Goal: Task Accomplishment & Management: Complete application form

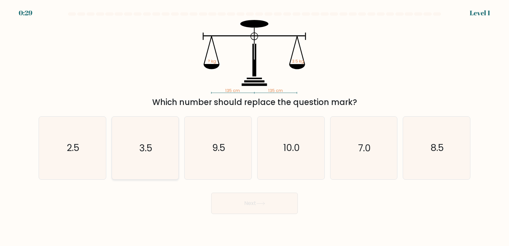
click at [152, 148] on text "3.5" at bounding box center [145, 148] width 13 height 13
click at [255, 126] on input "b. 3.5" at bounding box center [255, 124] width 0 height 3
radio input "true"
click at [248, 202] on button "Next" at bounding box center [254, 203] width 87 height 21
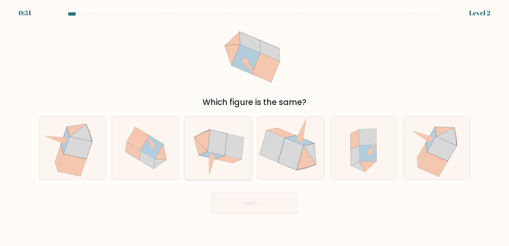
click at [236, 153] on icon at bounding box center [234, 147] width 19 height 26
click at [255, 126] on input "c." at bounding box center [255, 124] width 0 height 3
radio input "true"
click at [254, 205] on button "Next" at bounding box center [254, 203] width 87 height 21
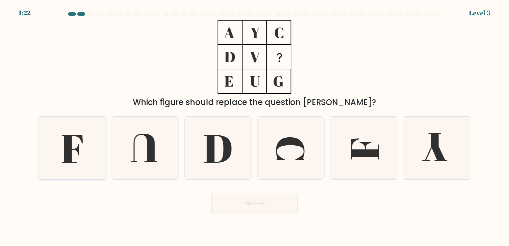
click at [68, 146] on icon at bounding box center [72, 149] width 21 height 28
click at [255, 126] on input "a." at bounding box center [255, 124] width 0 height 3
radio input "true"
click at [268, 207] on button "Next" at bounding box center [254, 203] width 87 height 21
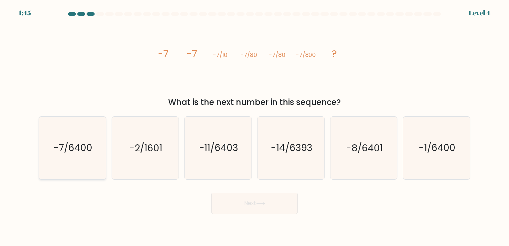
click at [93, 154] on icon "-7/6400" at bounding box center [72, 148] width 62 height 62
click at [255, 126] on input "a. -7/6400" at bounding box center [255, 124] width 0 height 3
radio input "true"
click at [262, 200] on button "Next" at bounding box center [254, 203] width 87 height 21
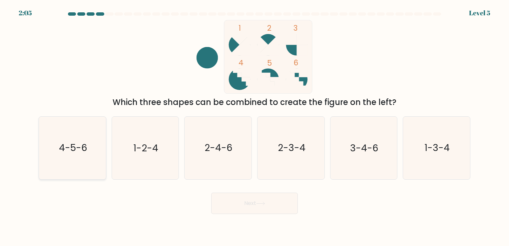
click at [40, 150] on div "4-5-6" at bounding box center [73, 147] width 68 height 63
click at [255, 126] on input "a. 4-5-6" at bounding box center [255, 124] width 0 height 3
radio input "true"
click at [259, 201] on button "Next" at bounding box center [254, 203] width 87 height 21
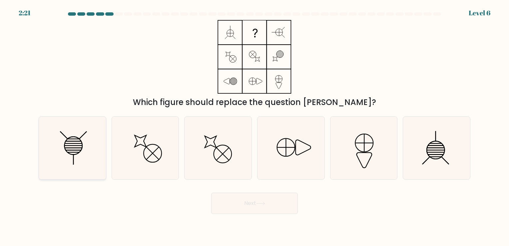
click at [80, 149] on icon at bounding box center [72, 148] width 62 height 62
click at [255, 126] on input "a." at bounding box center [255, 124] width 0 height 3
radio input "true"
click at [237, 195] on button "Next" at bounding box center [254, 203] width 87 height 21
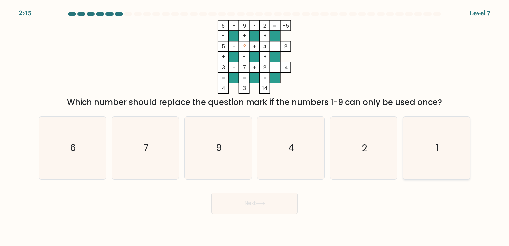
click at [454, 148] on icon "1" at bounding box center [436, 148] width 62 height 62
click at [255, 126] on input "f. 1" at bounding box center [255, 124] width 0 height 3
radio input "true"
click at [255, 209] on button "Next" at bounding box center [254, 203] width 87 height 21
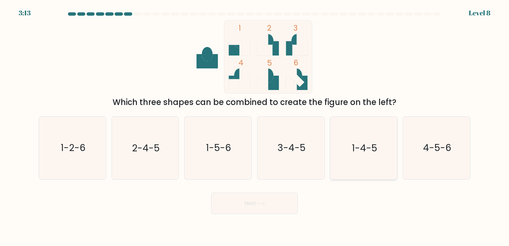
click at [370, 154] on text "1-4-5" at bounding box center [364, 148] width 25 height 13
click at [255, 126] on input "e. 1-4-5" at bounding box center [255, 124] width 0 height 3
radio input "true"
click at [249, 204] on button "Next" at bounding box center [254, 203] width 87 height 21
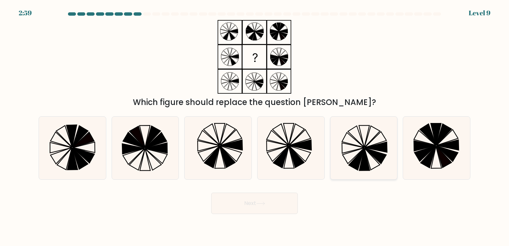
click at [353, 139] on icon at bounding box center [363, 148] width 62 height 62
click at [255, 126] on input "e." at bounding box center [255, 124] width 0 height 3
radio input "true"
click at [252, 204] on button "Next" at bounding box center [254, 203] width 87 height 21
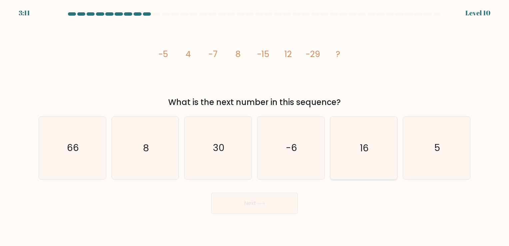
click at [373, 146] on icon "16" at bounding box center [363, 148] width 62 height 62
click at [255, 126] on input "e. 16" at bounding box center [255, 124] width 0 height 3
radio input "true"
click at [270, 201] on button "Next" at bounding box center [254, 203] width 87 height 21
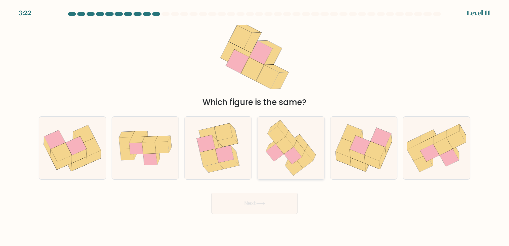
click at [290, 150] on icon at bounding box center [293, 155] width 18 height 17
click at [255, 126] on input "d." at bounding box center [255, 124] width 0 height 3
radio input "true"
click at [255, 199] on button "Next" at bounding box center [254, 203] width 87 height 21
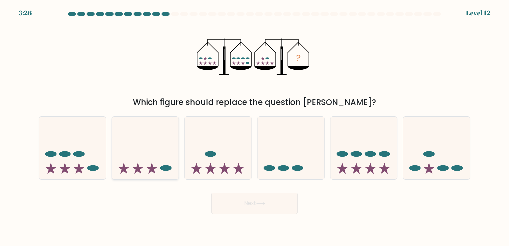
click at [159, 158] on icon at bounding box center [145, 147] width 67 height 55
click at [255, 126] on input "b." at bounding box center [255, 124] width 0 height 3
radio input "true"
click at [75, 170] on icon at bounding box center [72, 147] width 67 height 55
click at [255, 126] on input "a." at bounding box center [255, 124] width 0 height 3
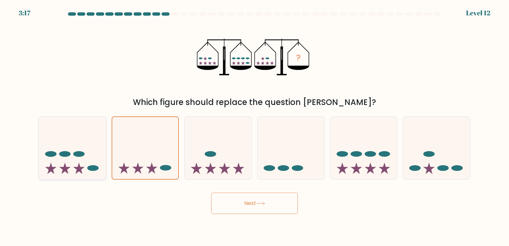
radio input "true"
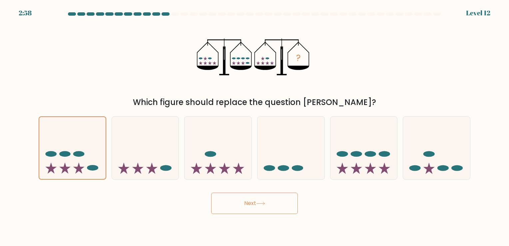
click at [247, 206] on button "Next" at bounding box center [254, 203] width 87 height 21
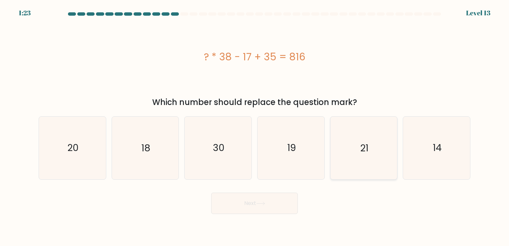
click at [367, 139] on icon "21" at bounding box center [363, 148] width 62 height 62
click at [255, 126] on input "e. 21" at bounding box center [255, 124] width 0 height 3
radio input "true"
click at [268, 203] on button "Next" at bounding box center [254, 203] width 87 height 21
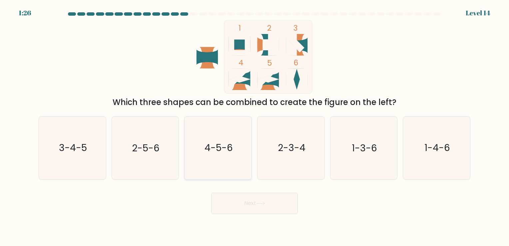
click at [219, 139] on icon "4-5-6" at bounding box center [218, 148] width 62 height 62
click at [255, 126] on input "c. 4-5-6" at bounding box center [255, 124] width 0 height 3
radio input "true"
click at [252, 196] on button "Next" at bounding box center [254, 203] width 87 height 21
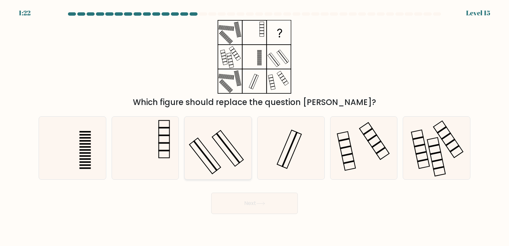
click at [221, 129] on icon at bounding box center [218, 148] width 62 height 62
click at [255, 126] on input "c." at bounding box center [255, 124] width 0 height 3
radio input "true"
click at [252, 199] on button "Next" at bounding box center [254, 203] width 87 height 21
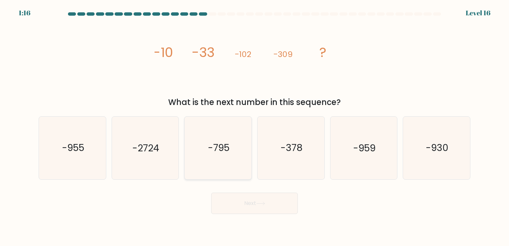
click at [220, 153] on text "-795" at bounding box center [219, 148] width 22 height 13
click at [255, 126] on input "c. -795" at bounding box center [255, 124] width 0 height 3
radio input "true"
click at [292, 162] on icon "-378" at bounding box center [291, 148] width 62 height 62
click at [255, 126] on input "d. -378" at bounding box center [255, 124] width 0 height 3
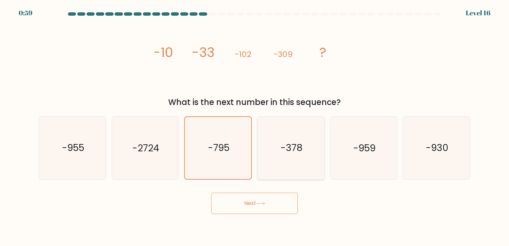
radio input "true"
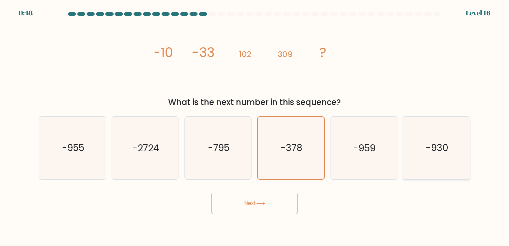
click at [440, 143] on text "-930" at bounding box center [437, 148] width 23 height 13
click at [255, 126] on input "f. -930" at bounding box center [255, 124] width 0 height 3
radio input "true"
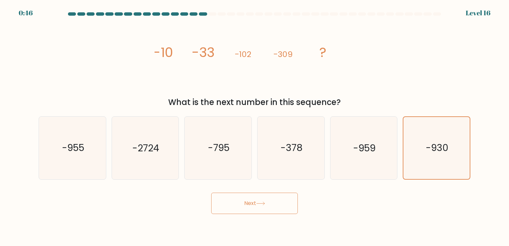
click at [255, 204] on button "Next" at bounding box center [254, 203] width 87 height 21
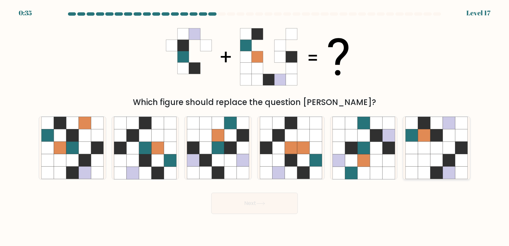
click at [440, 123] on icon at bounding box center [436, 123] width 12 height 12
click at [255, 123] on input "f." at bounding box center [255, 124] width 0 height 3
radio input "true"
click at [279, 203] on button "Next" at bounding box center [254, 203] width 87 height 21
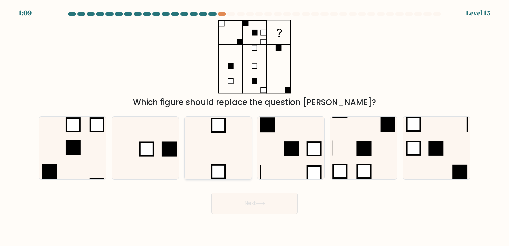
click at [223, 149] on icon at bounding box center [218, 148] width 62 height 62
click at [255, 126] on input "c." at bounding box center [255, 124] width 0 height 3
radio input "true"
click at [282, 154] on icon at bounding box center [291, 148] width 62 height 62
click at [255, 126] on input "d." at bounding box center [255, 124] width 0 height 3
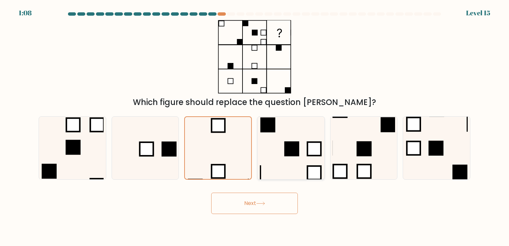
radio input "true"
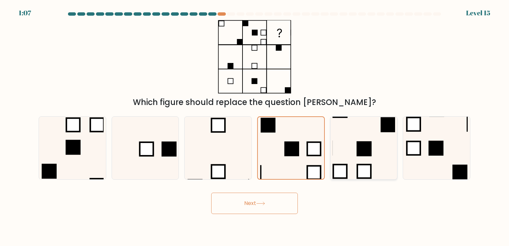
click at [356, 144] on icon at bounding box center [363, 148] width 62 height 62
click at [255, 126] on input "e." at bounding box center [255, 124] width 0 height 3
radio input "true"
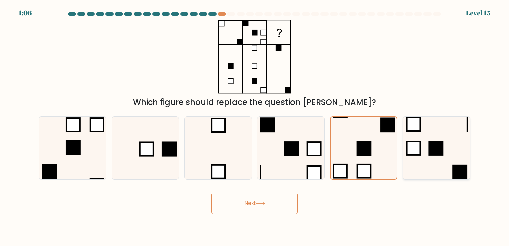
click at [415, 163] on icon at bounding box center [436, 148] width 62 height 62
click at [255, 126] on input "f." at bounding box center [255, 124] width 0 height 3
radio input "true"
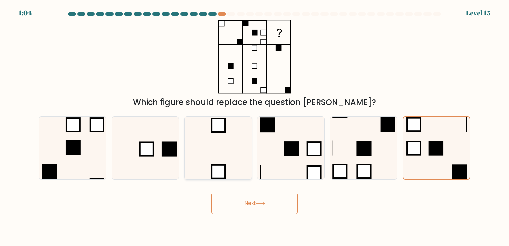
click at [191, 155] on icon at bounding box center [218, 148] width 62 height 62
click at [255, 126] on input "c." at bounding box center [255, 124] width 0 height 3
radio input "true"
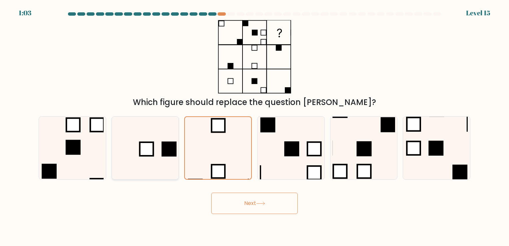
click at [151, 139] on icon at bounding box center [145, 148] width 62 height 62
click at [255, 126] on input "b." at bounding box center [255, 124] width 0 height 3
radio input "true"
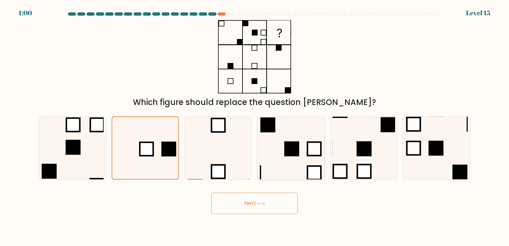
click at [274, 133] on icon at bounding box center [291, 148] width 62 height 62
click at [255, 126] on input "d." at bounding box center [255, 124] width 0 height 3
radio input "true"
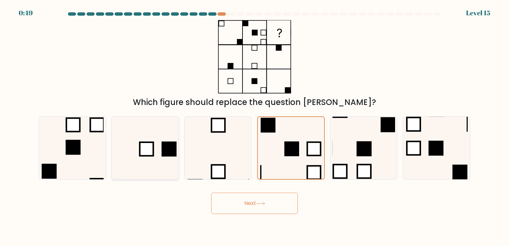
click at [172, 147] on rect at bounding box center [169, 149] width 15 height 15
click at [255, 126] on input "b." at bounding box center [255, 124] width 0 height 3
radio input "true"
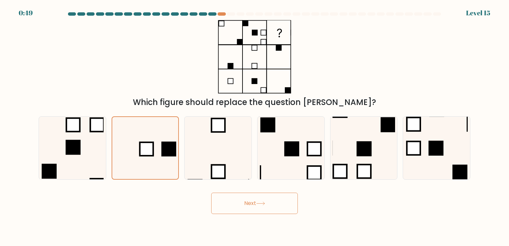
click at [238, 201] on button "Next" at bounding box center [254, 203] width 87 height 21
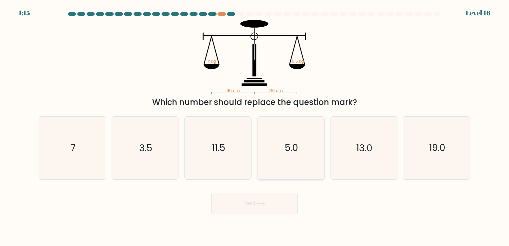
click at [287, 142] on text "5.0" at bounding box center [291, 148] width 13 height 13
click at [255, 126] on input "d. 5.0" at bounding box center [255, 124] width 0 height 3
radio input "true"
click at [272, 203] on button "Next" at bounding box center [254, 203] width 87 height 21
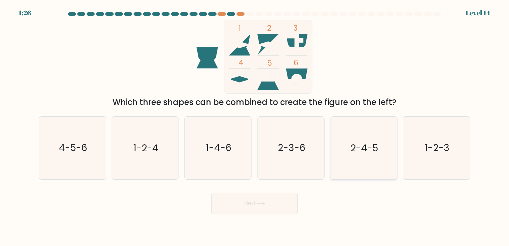
click at [360, 134] on icon "2-4-5" at bounding box center [363, 148] width 62 height 62
click at [255, 126] on input "e. 2-4-5" at bounding box center [255, 124] width 0 height 3
radio input "true"
click at [268, 199] on button "Next" at bounding box center [254, 203] width 87 height 21
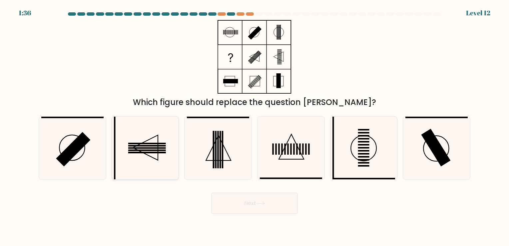
click at [156, 150] on rect at bounding box center [146, 150] width 37 height 1
click at [255, 126] on input "b." at bounding box center [255, 124] width 0 height 3
radio input "true"
click at [269, 197] on button "Next" at bounding box center [254, 203] width 87 height 21
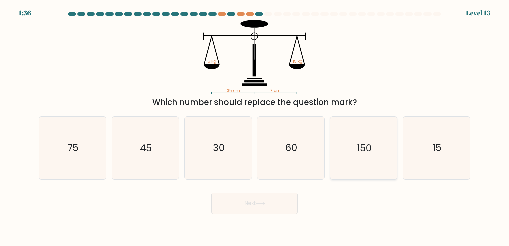
click at [349, 139] on icon "150" at bounding box center [363, 148] width 62 height 62
click at [255, 126] on input "e. 150" at bounding box center [255, 124] width 0 height 3
radio input "true"
click at [272, 196] on button "Next" at bounding box center [254, 203] width 87 height 21
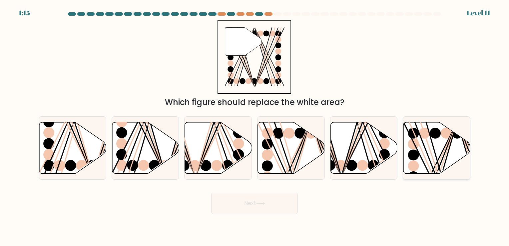
click at [433, 152] on icon at bounding box center [436, 147] width 67 height 51
click at [255, 126] on input "f." at bounding box center [255, 124] width 0 height 3
radio input "true"
click at [233, 205] on button "Next" at bounding box center [254, 203] width 87 height 21
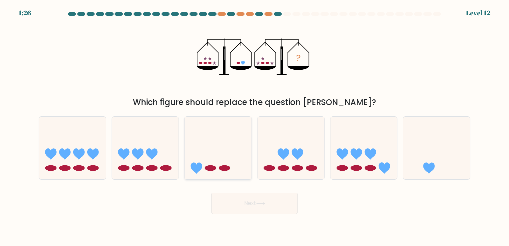
click at [239, 131] on icon at bounding box center [218, 147] width 67 height 55
click at [255, 126] on input "c." at bounding box center [255, 124] width 0 height 3
radio input "true"
click at [263, 204] on icon at bounding box center [260, 204] width 9 height 4
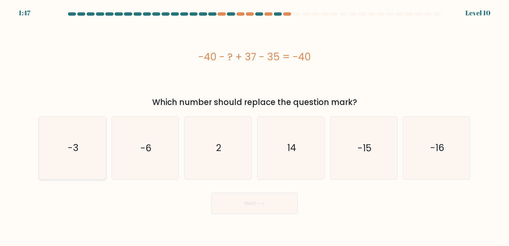
click at [77, 161] on icon "-3" at bounding box center [72, 148] width 62 height 62
click at [255, 126] on input "a. -3" at bounding box center [255, 124] width 0 height 3
radio input "true"
click at [244, 207] on button "Next" at bounding box center [254, 203] width 87 height 21
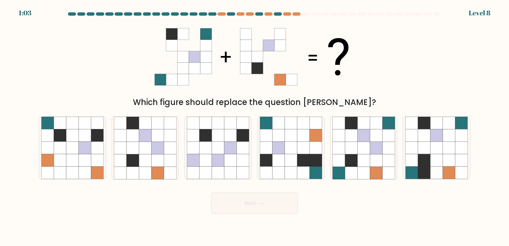
click at [59, 50] on div "Which figure should replace the question mark?" at bounding box center [255, 64] width 440 height 88
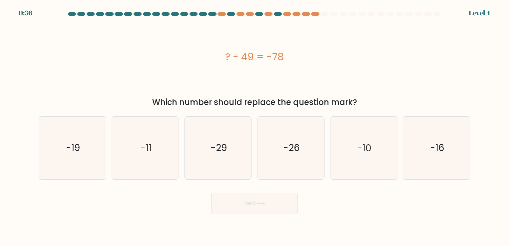
click at [6, 83] on form "a." at bounding box center [254, 113] width 509 height 202
drag, startPoint x: 279, startPoint y: 164, endPoint x: 277, endPoint y: 181, distance: 17.1
click at [280, 165] on icon "-26" at bounding box center [291, 148] width 62 height 62
click at [255, 126] on input "d. -26" at bounding box center [255, 124] width 0 height 3
radio input "true"
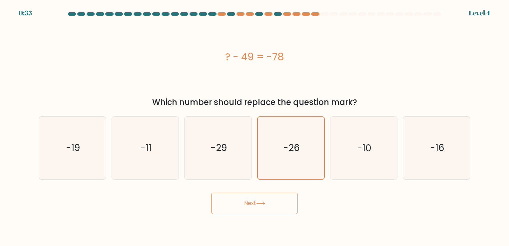
click at [259, 207] on button "Next" at bounding box center [254, 203] width 87 height 21
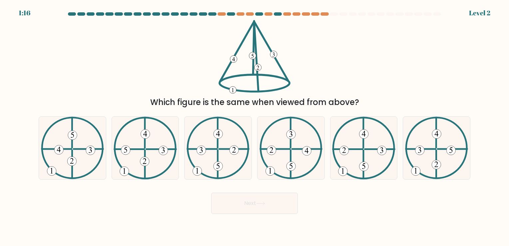
click at [355, 142] on icon at bounding box center [363, 148] width 63 height 62
click at [255, 126] on input "e." at bounding box center [255, 124] width 0 height 3
radio input "true"
drag, startPoint x: 265, startPoint y: 211, endPoint x: 99, endPoint y: 142, distance: 180.5
click at [136, 210] on div "Next" at bounding box center [255, 201] width 440 height 26
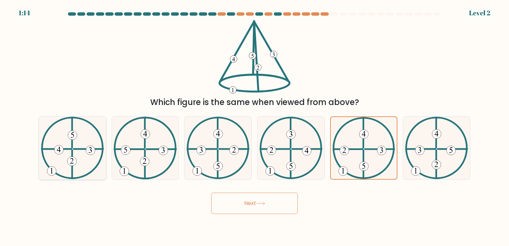
click at [99, 138] on icon at bounding box center [72, 148] width 63 height 62
click at [255, 126] on input "a." at bounding box center [255, 124] width 0 height 3
radio input "true"
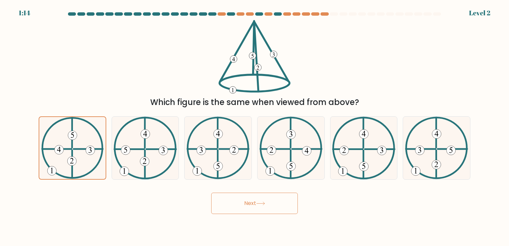
click at [282, 211] on button "Next" at bounding box center [254, 203] width 87 height 21
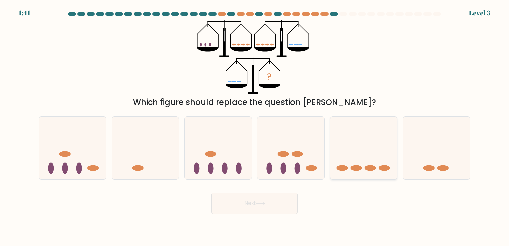
click at [345, 150] on icon at bounding box center [363, 147] width 67 height 55
click at [255, 126] on input "e." at bounding box center [255, 124] width 0 height 3
radio input "true"
click at [265, 206] on button "Next" at bounding box center [254, 203] width 87 height 21
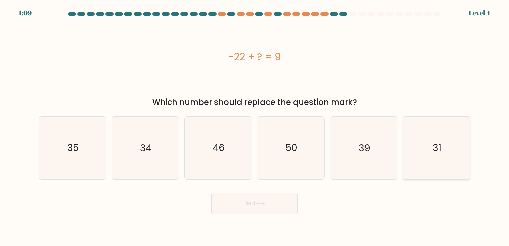
click at [445, 154] on icon "31" at bounding box center [436, 148] width 62 height 62
click at [255, 126] on input "f. 31" at bounding box center [255, 124] width 0 height 3
radio input "true"
click at [282, 201] on button "Next" at bounding box center [254, 203] width 87 height 21
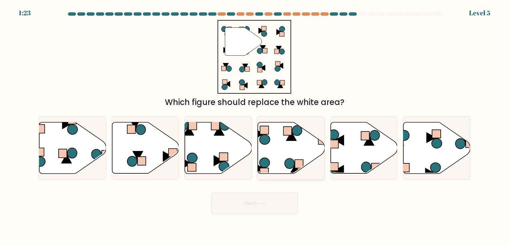
click at [299, 151] on icon at bounding box center [291, 147] width 67 height 51
click at [255, 126] on input "d." at bounding box center [255, 124] width 0 height 3
radio input "true"
click at [277, 202] on button "Next" at bounding box center [254, 203] width 87 height 21
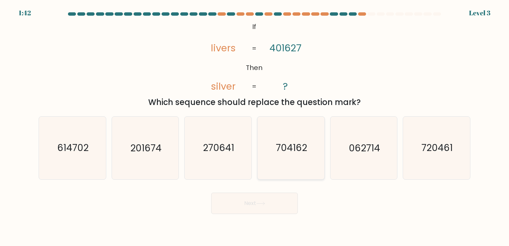
click at [291, 155] on icon "704162" at bounding box center [291, 148] width 62 height 62
click at [255, 126] on input "d. 704162" at bounding box center [255, 124] width 0 height 3
radio input "true"
click at [253, 206] on button "Next" at bounding box center [254, 203] width 87 height 21
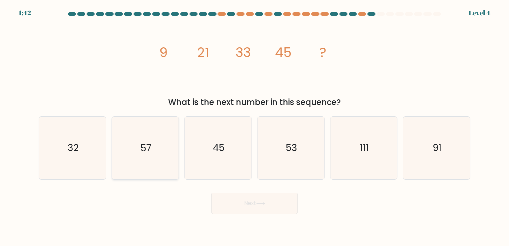
click at [146, 171] on icon "57" at bounding box center [145, 148] width 62 height 62
click at [255, 126] on input "b. 57" at bounding box center [255, 124] width 0 height 3
radio input "true"
click at [260, 205] on icon at bounding box center [260, 204] width 9 height 4
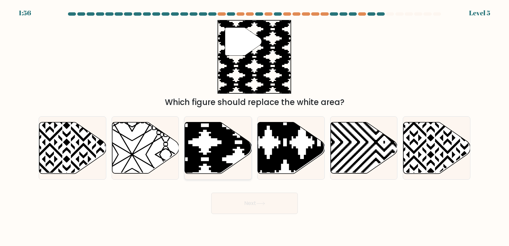
click at [210, 143] on icon at bounding box center [218, 147] width 67 height 51
click at [255, 126] on input "c." at bounding box center [255, 124] width 0 height 3
radio input "true"
click at [253, 206] on button "Next" at bounding box center [254, 203] width 87 height 21
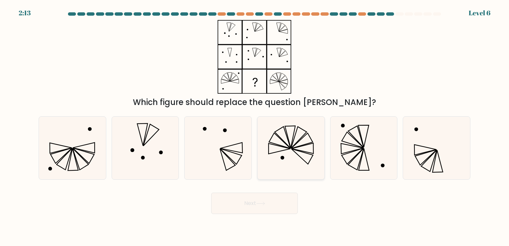
click at [297, 149] on icon at bounding box center [291, 148] width 62 height 62
click at [255, 126] on input "d." at bounding box center [255, 124] width 0 height 3
radio input "true"
click at [266, 201] on button "Next" at bounding box center [254, 203] width 87 height 21
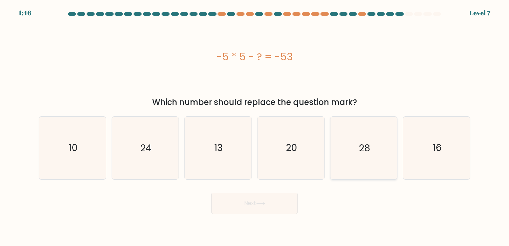
click at [378, 158] on icon "28" at bounding box center [363, 148] width 62 height 62
click at [255, 126] on input "e. 28" at bounding box center [255, 124] width 0 height 3
radio input "true"
click at [257, 205] on button "Next" at bounding box center [254, 203] width 87 height 21
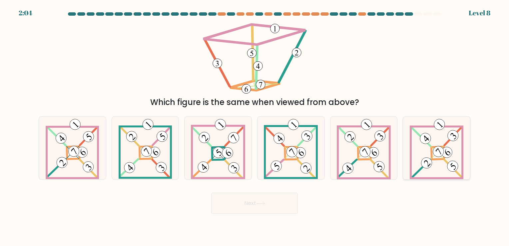
click at [427, 160] on 883 at bounding box center [426, 162] width 15 height 15
click at [255, 126] on input "f." at bounding box center [255, 124] width 0 height 3
radio input "true"
click at [272, 203] on button "Next" at bounding box center [254, 203] width 87 height 21
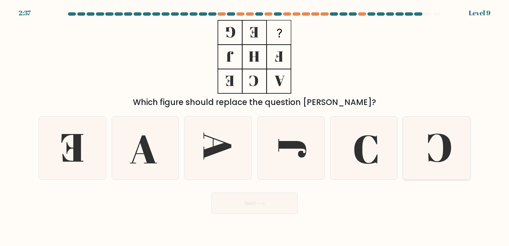
click at [441, 150] on icon at bounding box center [436, 148] width 62 height 62
click at [255, 126] on input "f." at bounding box center [255, 124] width 0 height 3
radio input "true"
click at [251, 198] on button "Next" at bounding box center [254, 203] width 87 height 21
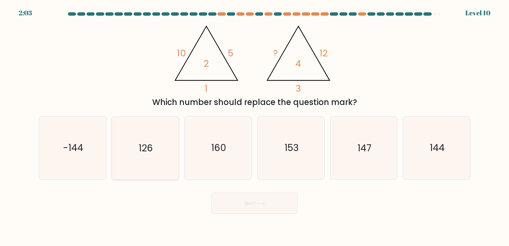
click at [154, 130] on icon "126" at bounding box center [145, 148] width 62 height 62
click at [255, 126] on input "b. 126" at bounding box center [255, 124] width 0 height 3
radio input "true"
click at [258, 203] on icon at bounding box center [260, 204] width 9 height 4
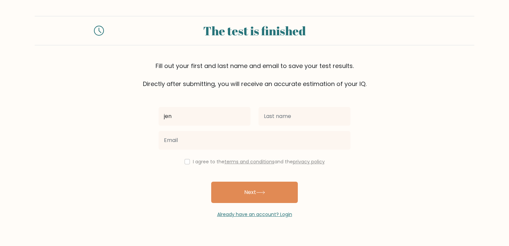
type input "jen"
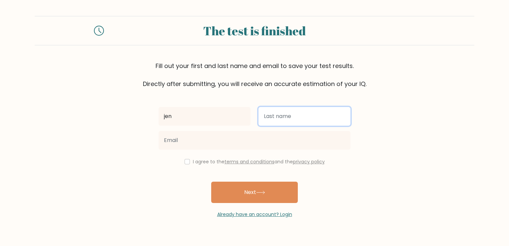
click at [310, 123] on input "text" at bounding box center [305, 116] width 92 height 19
type input "velez"
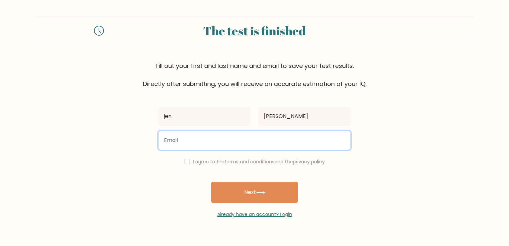
click at [233, 139] on input "email" at bounding box center [255, 140] width 192 height 19
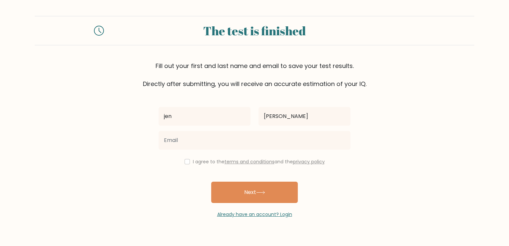
click at [106, 191] on form "The test is finished Fill out your first and last name and email to save your t…" at bounding box center [254, 117] width 509 height 202
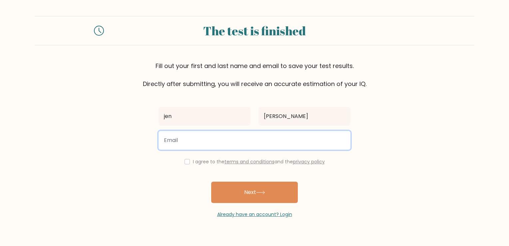
click at [188, 138] on input "email" at bounding box center [255, 140] width 192 height 19
type input "ortizjean333@gmail.com"
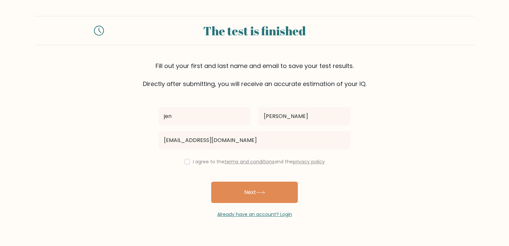
click at [89, 177] on form "The test is finished Fill out your first and last name and email to save your t…" at bounding box center [254, 117] width 509 height 202
click at [205, 165] on div "I agree to the terms and conditions and the privacy policy" at bounding box center [255, 162] width 200 height 8
click at [193, 162] on label "I agree to the terms and conditions and the privacy policy" at bounding box center [259, 161] width 132 height 7
click at [187, 162] on input "checkbox" at bounding box center [187, 161] width 5 height 5
checkbox input "true"
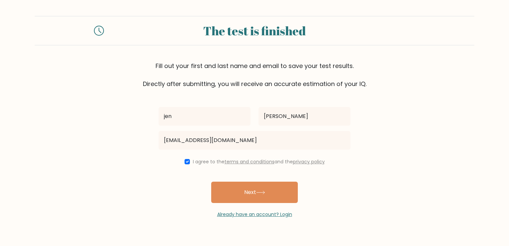
drag, startPoint x: 252, startPoint y: 197, endPoint x: 151, endPoint y: 185, distance: 102.2
click at [156, 191] on div "jen velez ortizjean333@gmail.com I agree to the terms and conditions and the pr…" at bounding box center [255, 153] width 200 height 130
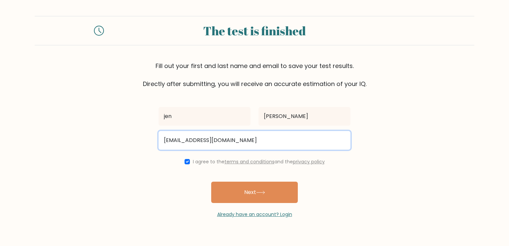
click at [187, 141] on input "ortizjean333@gmail.com" at bounding box center [255, 140] width 192 height 19
type input "ortizjeany333@gmail.com"
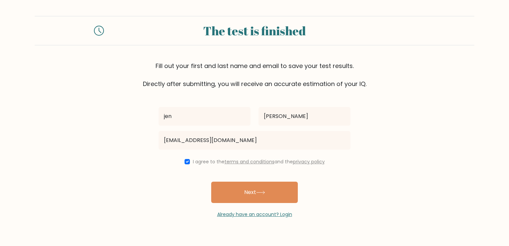
click at [142, 196] on form "The test is finished Fill out your first and last name and email to save your t…" at bounding box center [254, 117] width 509 height 202
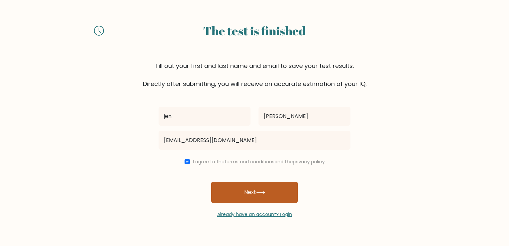
click at [229, 193] on button "Next" at bounding box center [254, 192] width 87 height 21
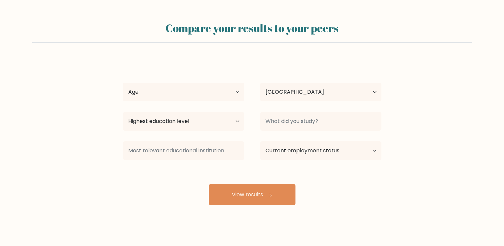
select select "PH"
click at [196, 91] on select "Age Under [DEMOGRAPHIC_DATA] [DEMOGRAPHIC_DATA] [DEMOGRAPHIC_DATA] [DEMOGRAPHIC…" at bounding box center [183, 92] width 121 height 19
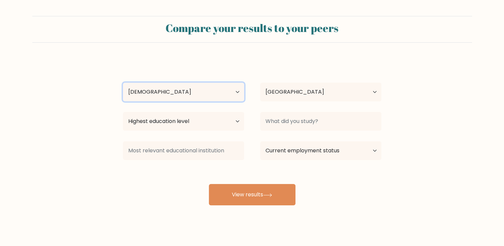
click at [123, 83] on select "Age Under [DEMOGRAPHIC_DATA] [DEMOGRAPHIC_DATA] [DEMOGRAPHIC_DATA] [DEMOGRAPHIC…" at bounding box center [183, 92] width 121 height 19
click at [173, 93] on select "Age Under [DEMOGRAPHIC_DATA] [DEMOGRAPHIC_DATA] [DEMOGRAPHIC_DATA] [DEMOGRAPHIC…" at bounding box center [183, 92] width 121 height 19
select select "18_24"
click at [123, 83] on select "Age Under [DEMOGRAPHIC_DATA] [DEMOGRAPHIC_DATA] [DEMOGRAPHIC_DATA] [DEMOGRAPHIC…" at bounding box center [183, 92] width 121 height 19
click at [185, 97] on select "Age Under [DEMOGRAPHIC_DATA] [DEMOGRAPHIC_DATA] [DEMOGRAPHIC_DATA] [DEMOGRAPHIC…" at bounding box center [183, 92] width 121 height 19
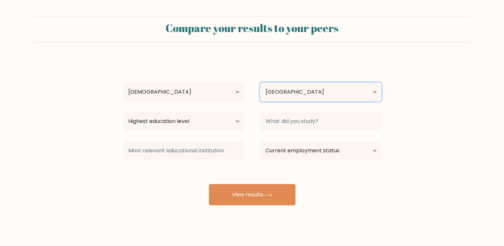
click at [264, 91] on select "Country [GEOGRAPHIC_DATA] [GEOGRAPHIC_DATA] [GEOGRAPHIC_DATA] [US_STATE] [GEOGR…" at bounding box center [320, 92] width 121 height 19
click at [51, 138] on form "Compare your results to your peers [PERSON_NAME] Age Under [DEMOGRAPHIC_DATA] […" at bounding box center [252, 110] width 504 height 189
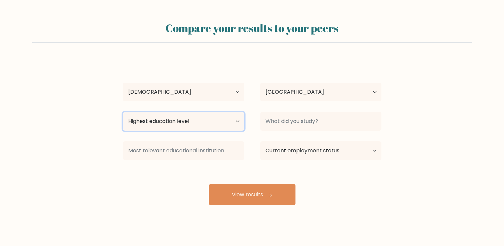
click at [164, 121] on select "Highest education level No schooling Primary Lower Secondary Upper Secondary Oc…" at bounding box center [183, 121] width 121 height 19
select select "bachelors_degree"
click at [123, 112] on select "Highest education level No schooling Primary Lower Secondary Upper Secondary Oc…" at bounding box center [183, 121] width 121 height 19
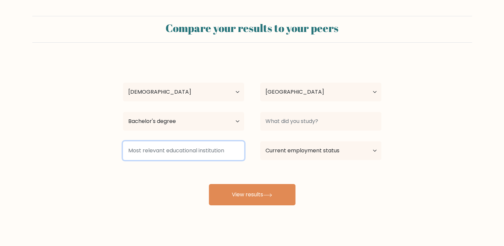
click at [171, 158] on input at bounding box center [183, 150] width 121 height 19
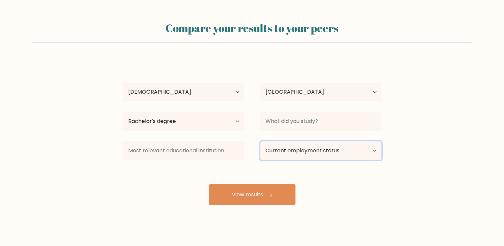
click at [280, 160] on select "Current employment status Employed Student Retired Other / prefer not to answer" at bounding box center [320, 150] width 121 height 19
select select "other"
click at [260, 141] on select "Current employment status Employed Student Retired Other / prefer not to answer" at bounding box center [320, 150] width 121 height 19
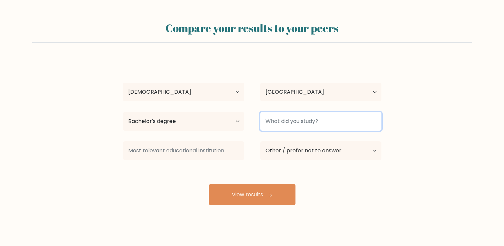
click at [312, 124] on input at bounding box center [320, 121] width 121 height 19
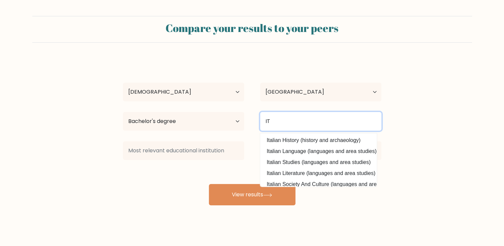
type input "I"
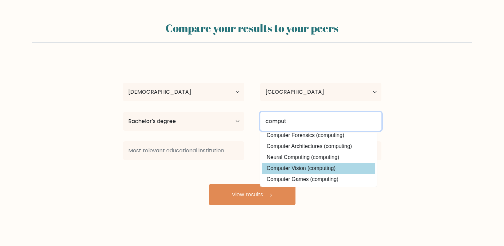
scroll to position [27, 0]
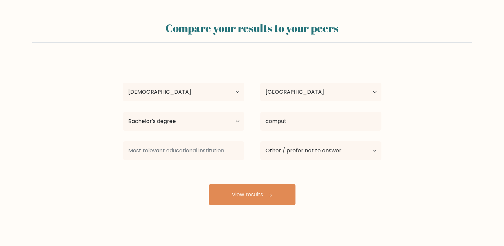
click at [319, 143] on div "[PERSON_NAME] Age Under [DEMOGRAPHIC_DATA] [DEMOGRAPHIC_DATA] [DEMOGRAPHIC_DATA…" at bounding box center [252, 132] width 266 height 147
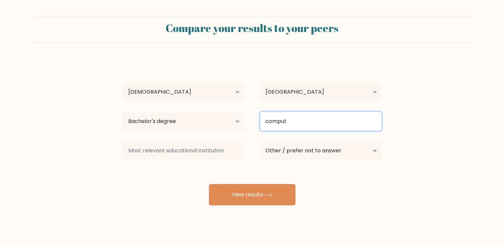
click at [322, 123] on input "comput" at bounding box center [320, 121] width 121 height 19
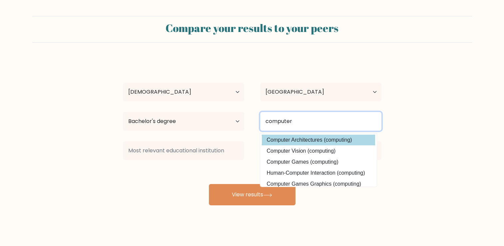
scroll to position [0, 0]
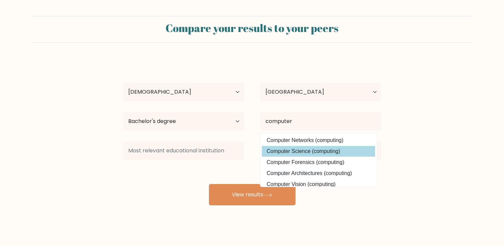
click at [316, 149] on option "Computer Science (computing)" at bounding box center [318, 151] width 113 height 11
type input "Computer Science"
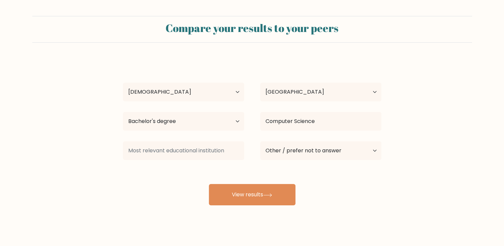
click at [358, 184] on div "[PERSON_NAME] Age Under [DEMOGRAPHIC_DATA] [DEMOGRAPHIC_DATA] [DEMOGRAPHIC_DATA…" at bounding box center [252, 132] width 266 height 147
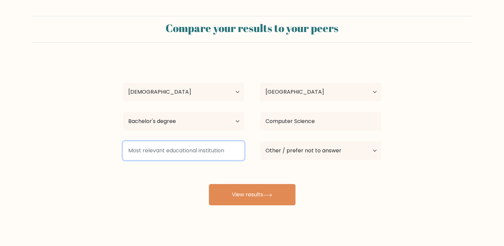
click at [187, 153] on input at bounding box center [183, 150] width 121 height 19
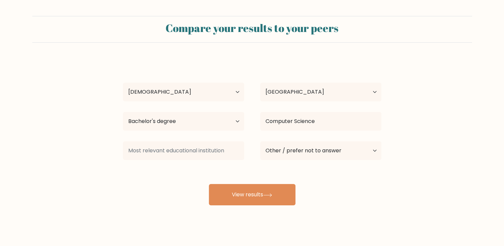
click at [170, 177] on div "jen velez Age Under 18 years old 18-24 years old 25-34 years old 35-44 years ol…" at bounding box center [252, 132] width 266 height 147
click at [267, 205] on div "Compare your results to your peers jen velez Age Under 18 years old 18-24 years…" at bounding box center [252, 126] width 504 height 253
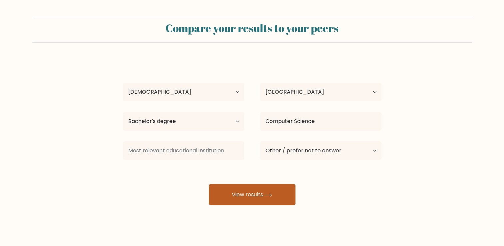
click at [253, 200] on button "View results" at bounding box center [252, 194] width 87 height 21
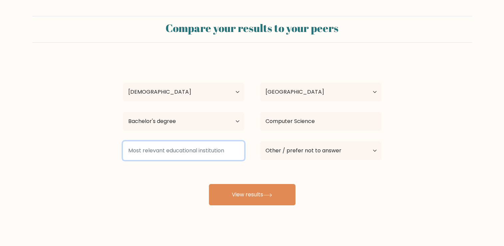
click at [194, 152] on input at bounding box center [183, 150] width 121 height 19
click at [198, 146] on input at bounding box center [183, 150] width 121 height 19
click at [198, 149] on input at bounding box center [183, 150] width 121 height 19
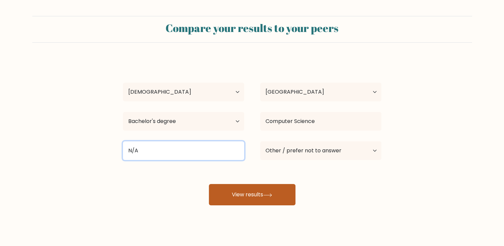
type input "N/A"
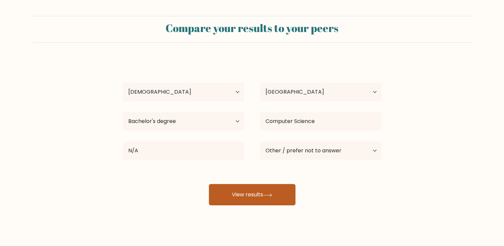
click at [237, 192] on button "View results" at bounding box center [252, 194] width 87 height 21
